Goal: Task Accomplishment & Management: Use online tool/utility

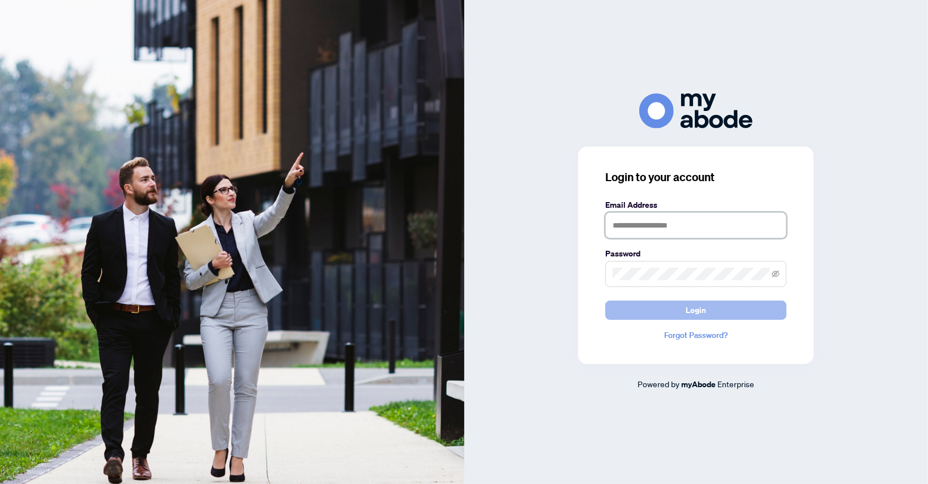
type input "**********"
click at [686, 307] on button "Login" at bounding box center [695, 310] width 181 height 19
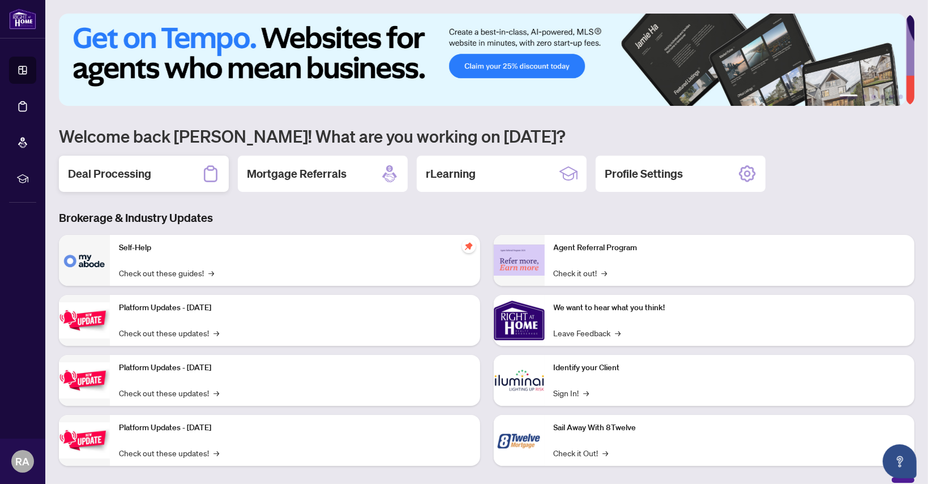
click at [125, 176] on h2 "Deal Processing" at bounding box center [109, 174] width 83 height 16
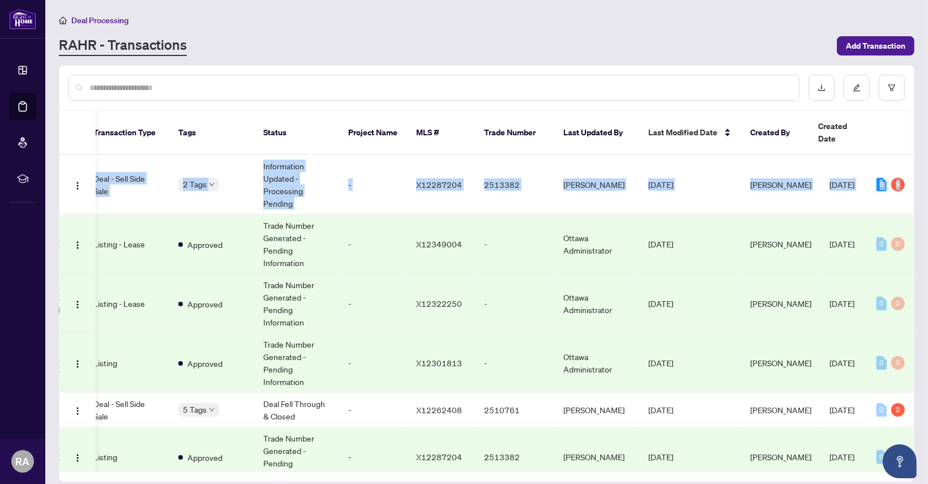
scroll to position [0, 239]
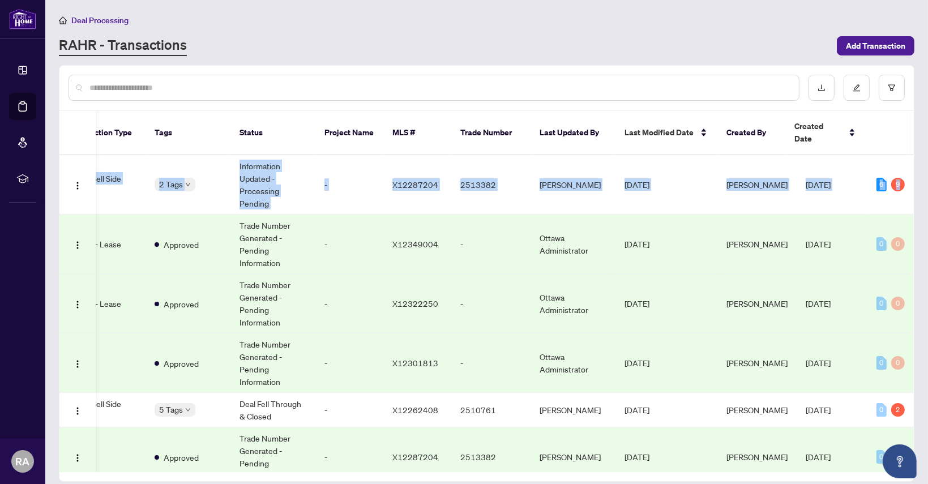
drag, startPoint x: 908, startPoint y: 184, endPoint x: 912, endPoint y: 209, distance: 25.8
click at [912, 209] on div "50443 [STREET_ADDRESS] Deal - Sell Side Sale 2 Tags Information Updated - Proce…" at bounding box center [486, 313] width 854 height 317
click at [923, 259] on main "Deal Processing [PERSON_NAME] - Transactions Add Transaction Ticket Number Prop…" at bounding box center [486, 242] width 883 height 484
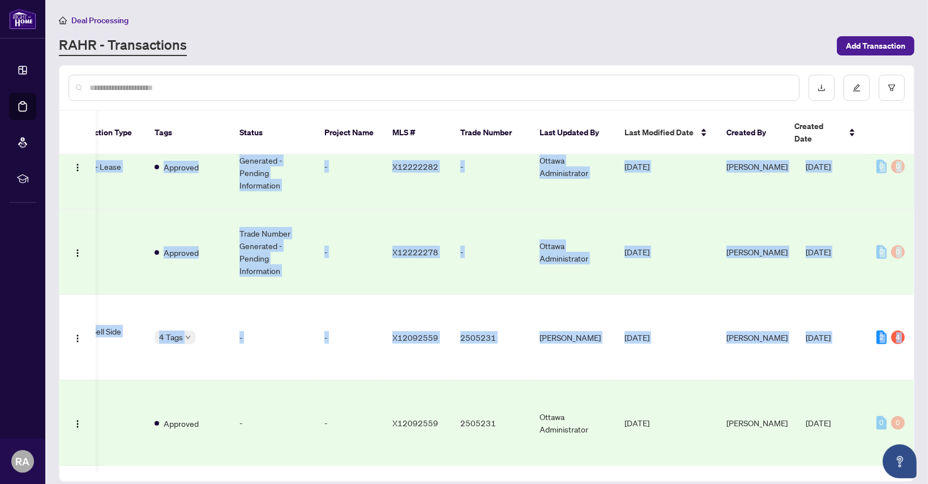
drag, startPoint x: 279, startPoint y: 452, endPoint x: 146, endPoint y: 452, distance: 132.5
click at [146, 452] on tbody "50443 [STREET_ADDRESS] Deal - Sell Side Sale 2 Tags Information Updated - Proce…" at bounding box center [372, 471] width 1102 height 1529
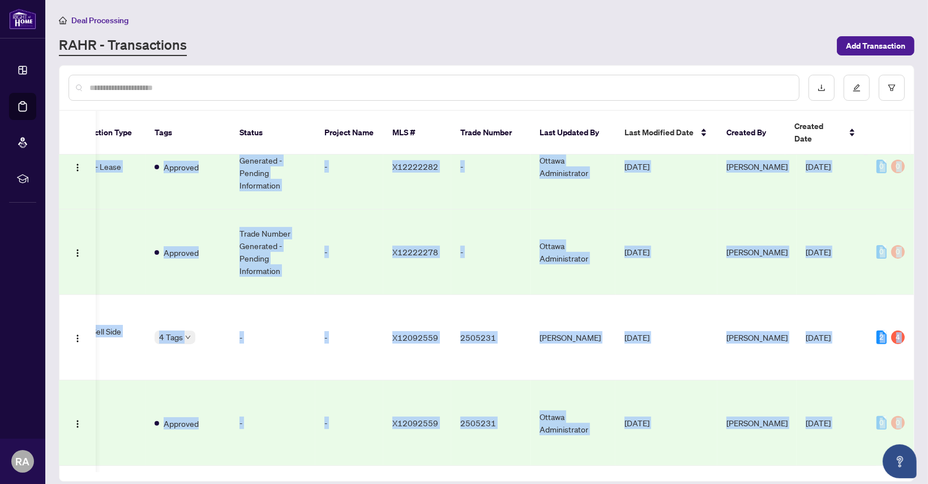
scroll to position [470, 239]
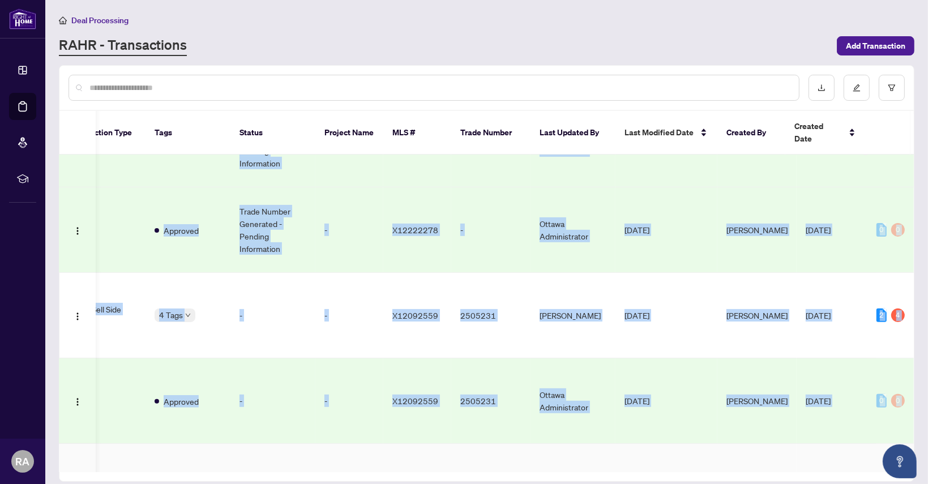
click at [125, 455] on td "Deal - Sell Side Sale" at bounding box center [103, 486] width 85 height 85
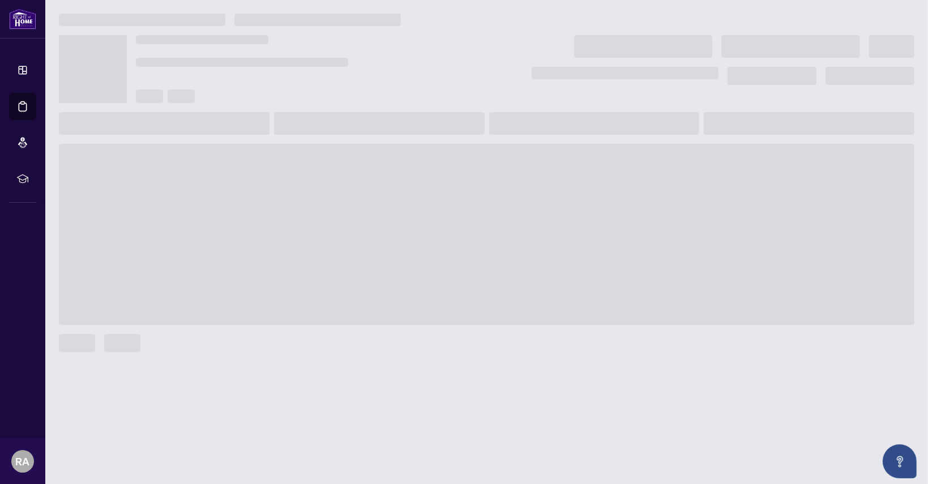
click at [125, 455] on main at bounding box center [486, 242] width 883 height 484
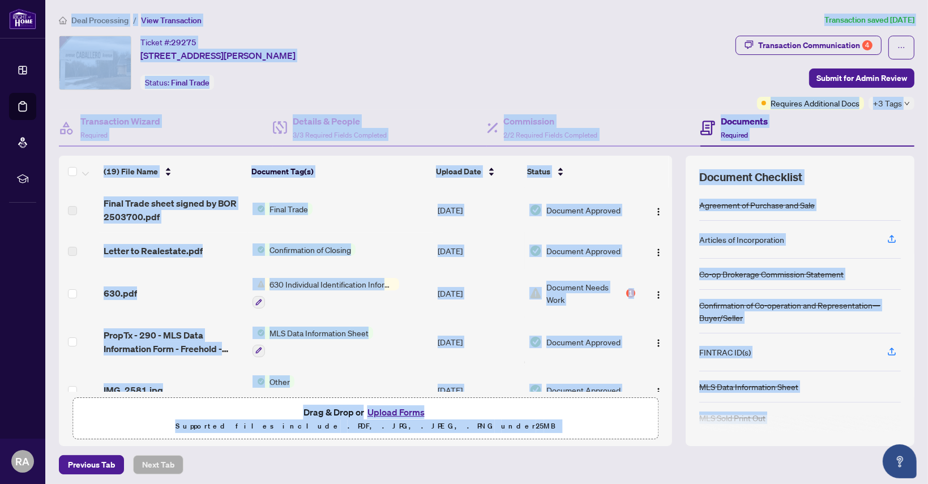
click at [230, 248] on div "Letter to Realestate.pdf" at bounding box center [173, 251] width 139 height 14
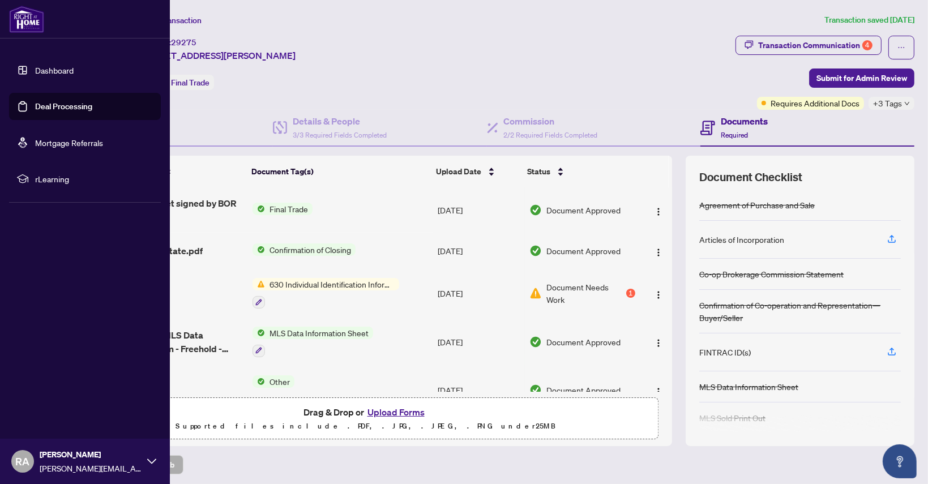
click at [48, 69] on link "Dashboard" at bounding box center [54, 70] width 38 height 10
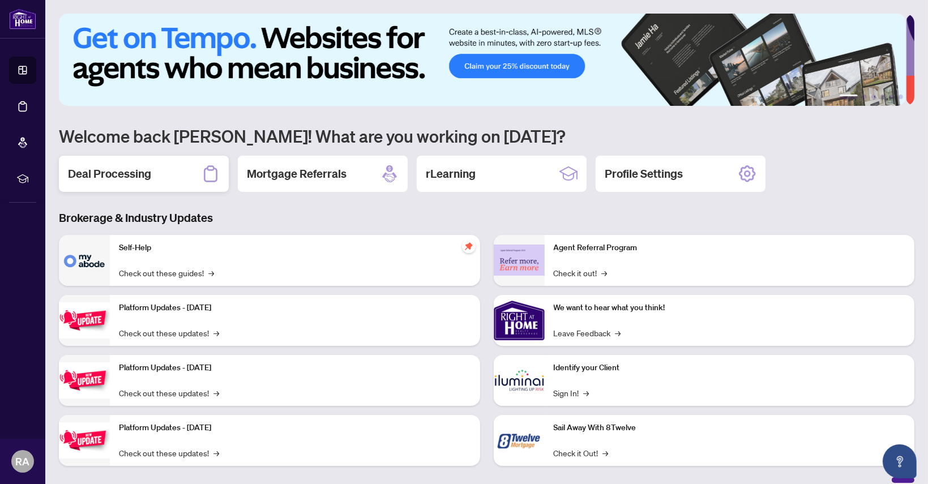
click at [120, 167] on h2 "Deal Processing" at bounding box center [109, 174] width 83 height 16
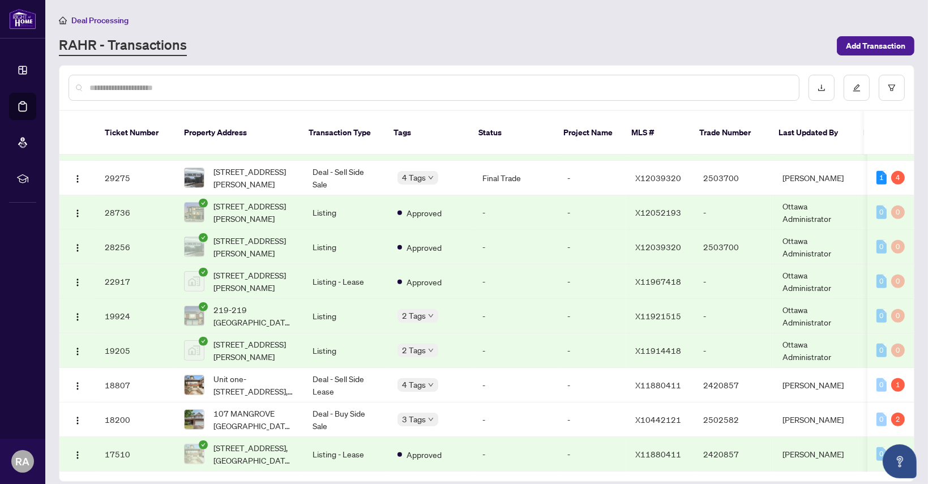
scroll to position [643, 0]
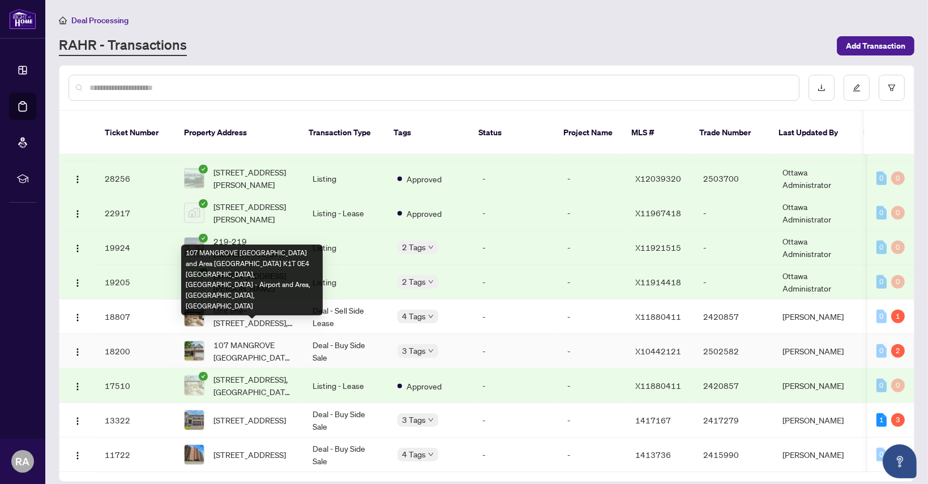
click at [238, 339] on span "107 MANGROVE [GEOGRAPHIC_DATA] and Area [GEOGRAPHIC_DATA] K1T 0E4 [GEOGRAPHIC_D…" at bounding box center [253, 351] width 81 height 25
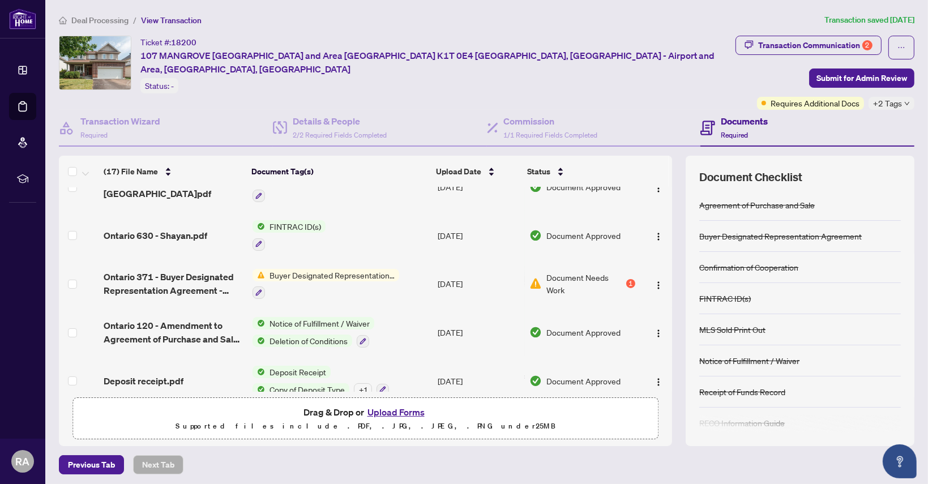
scroll to position [399, 0]
